Goal: Navigation & Orientation: Go to known website

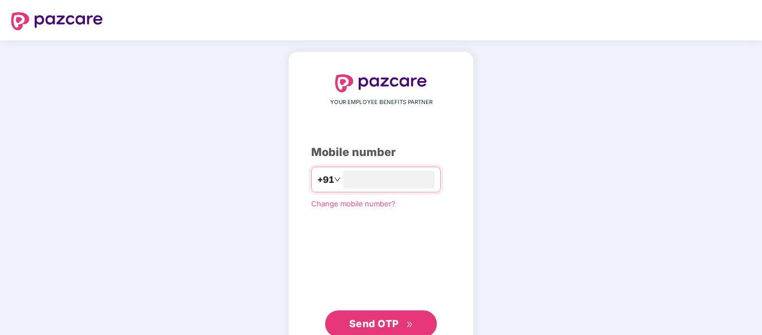
type input "**********"
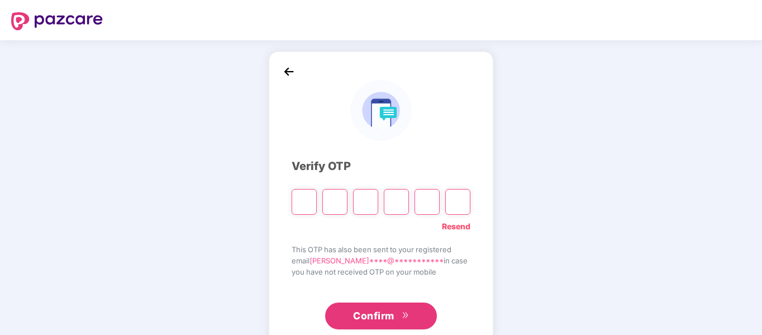
type input "*"
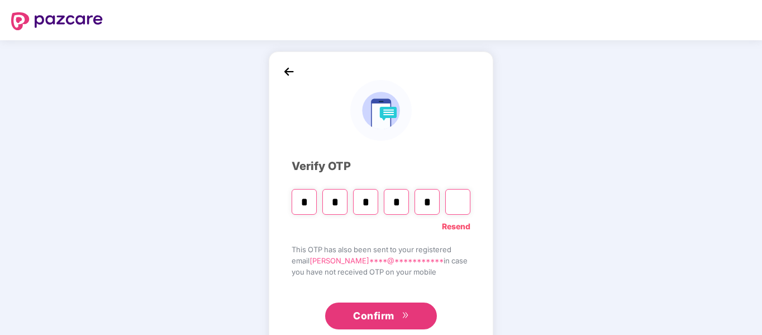
type input "*"
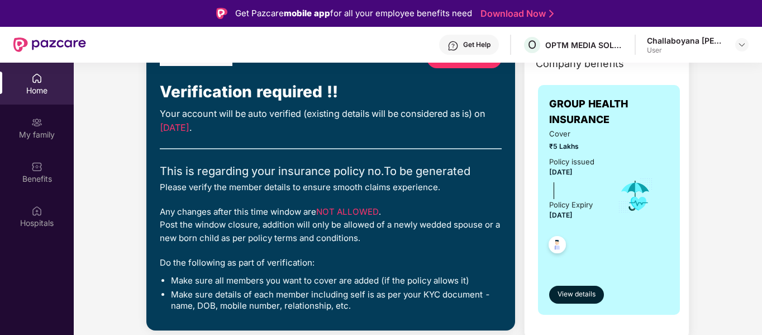
scroll to position [78, 0]
